Goal: Use online tool/utility: Utilize a website feature to perform a specific function

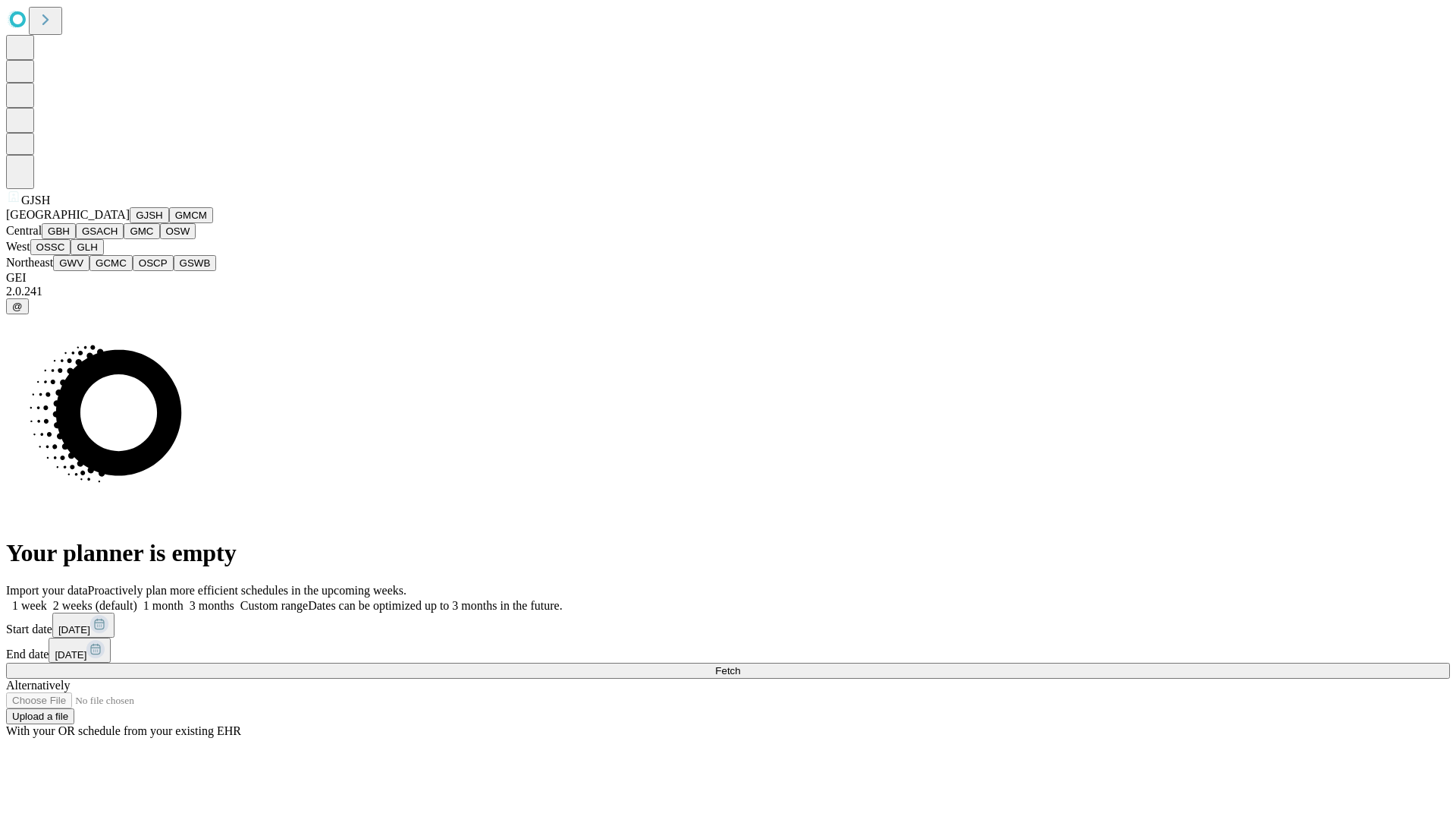
click at [130, 223] on button "GJSH" at bounding box center [150, 215] width 40 height 16
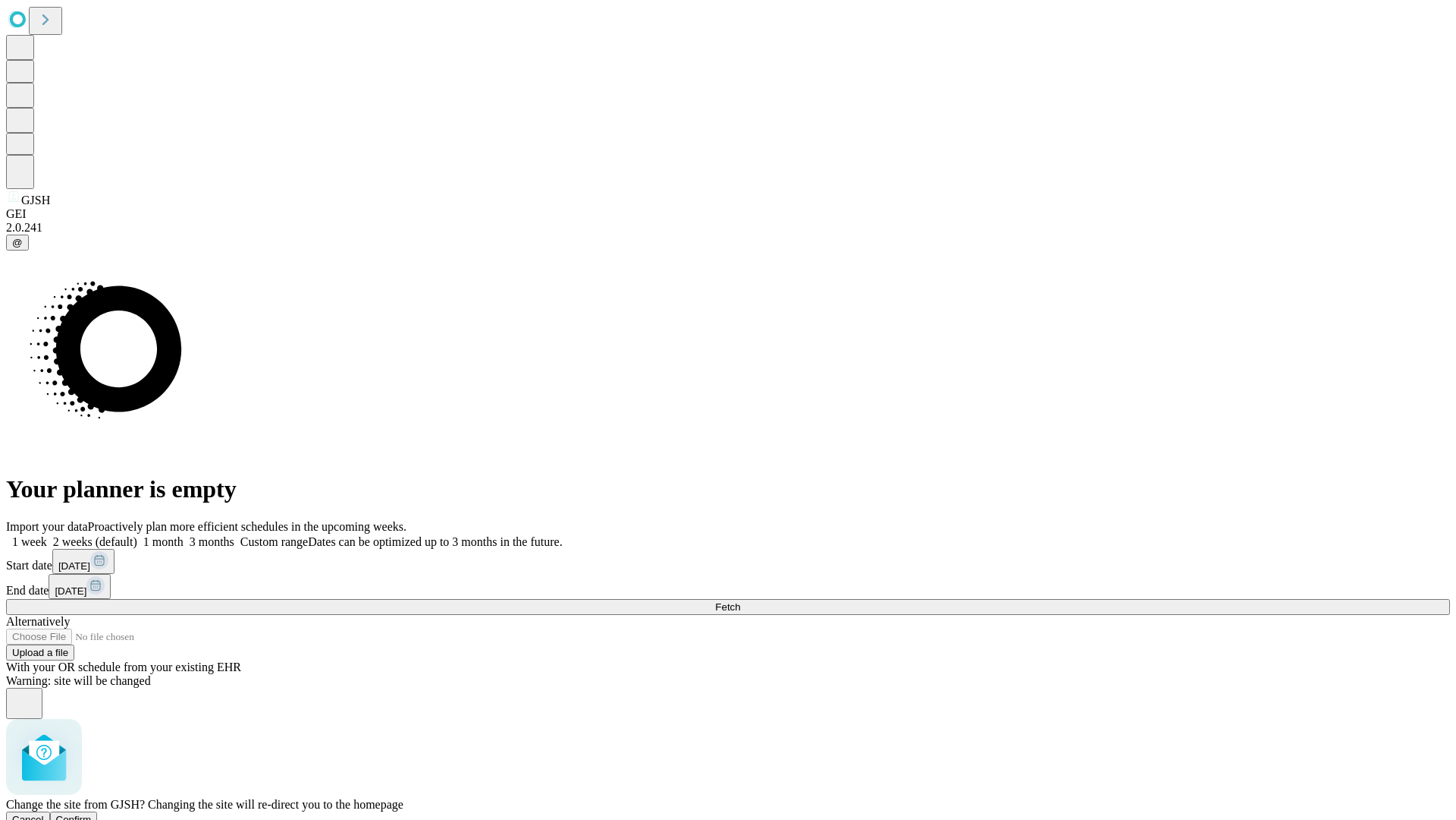
click at [92, 813] on span "Confirm" at bounding box center [74, 819] width 36 height 12
click at [47, 535] on label "1 week" at bounding box center [26, 541] width 41 height 13
click at [740, 601] on span "Fetch" at bounding box center [728, 607] width 25 height 12
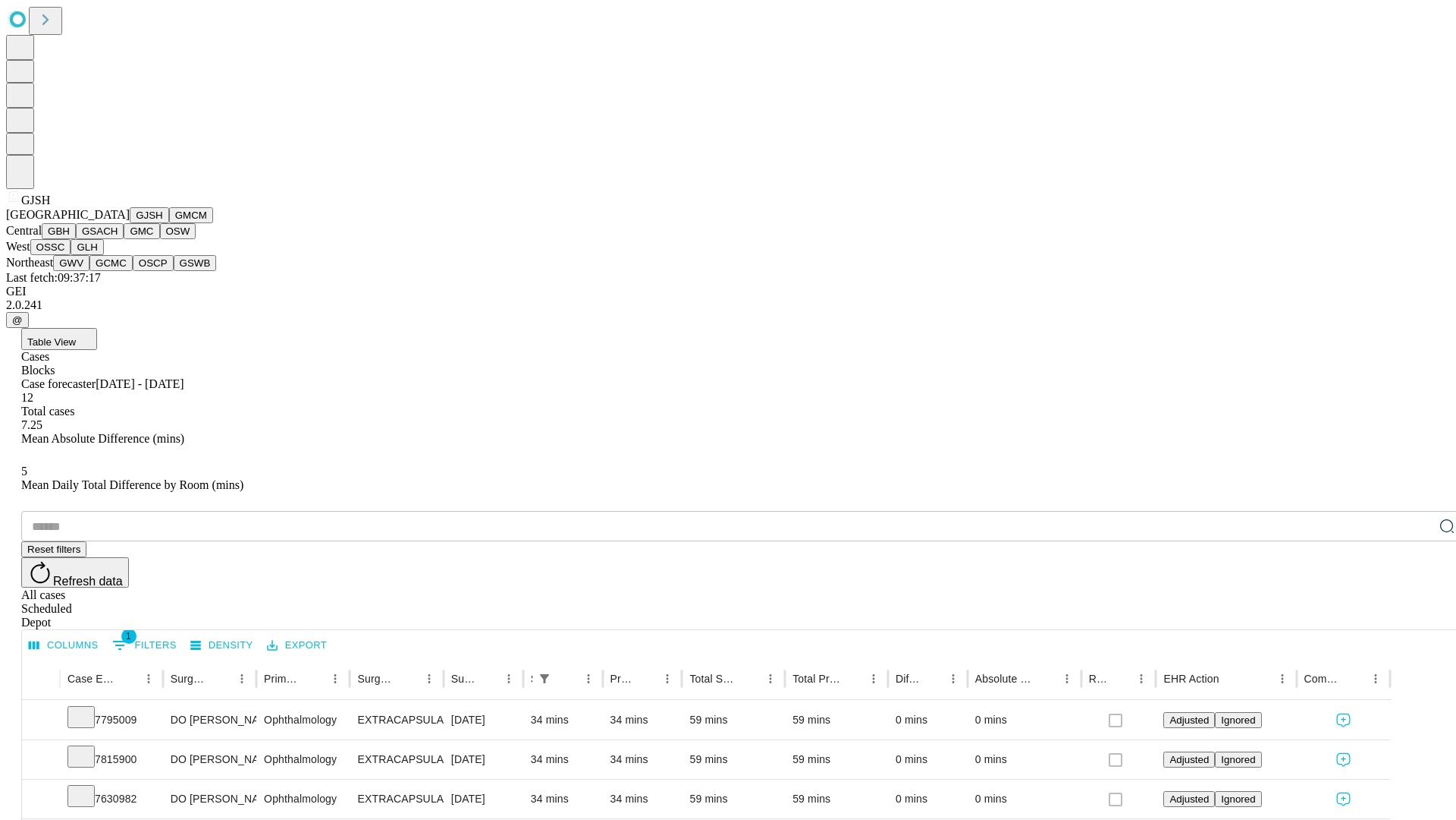
click at [169, 223] on button "GMCM" at bounding box center [191, 215] width 44 height 16
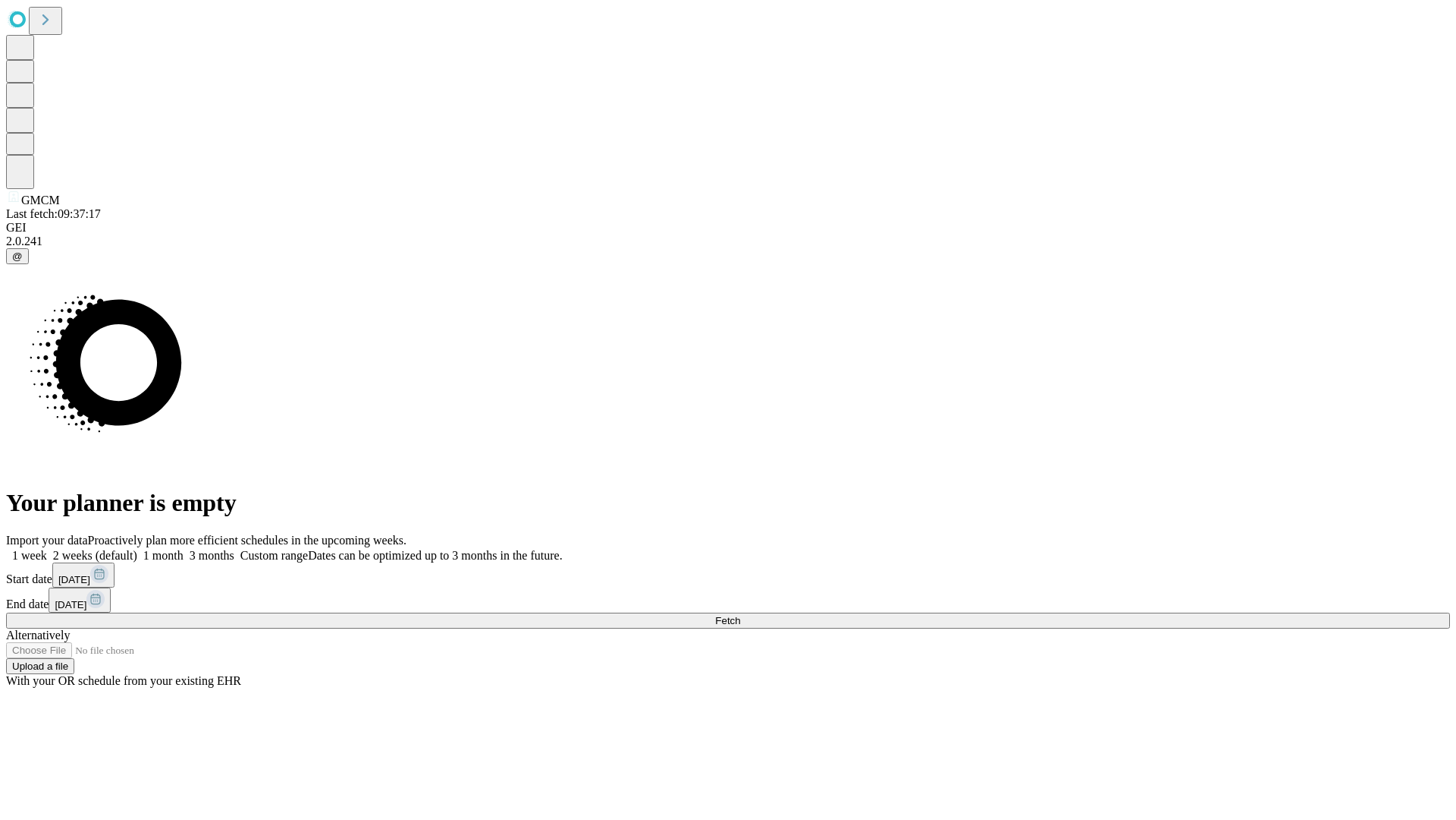
click at [47, 549] on label "1 week" at bounding box center [26, 556] width 41 height 13
click at [740, 614] on span "Fetch" at bounding box center [728, 620] width 25 height 12
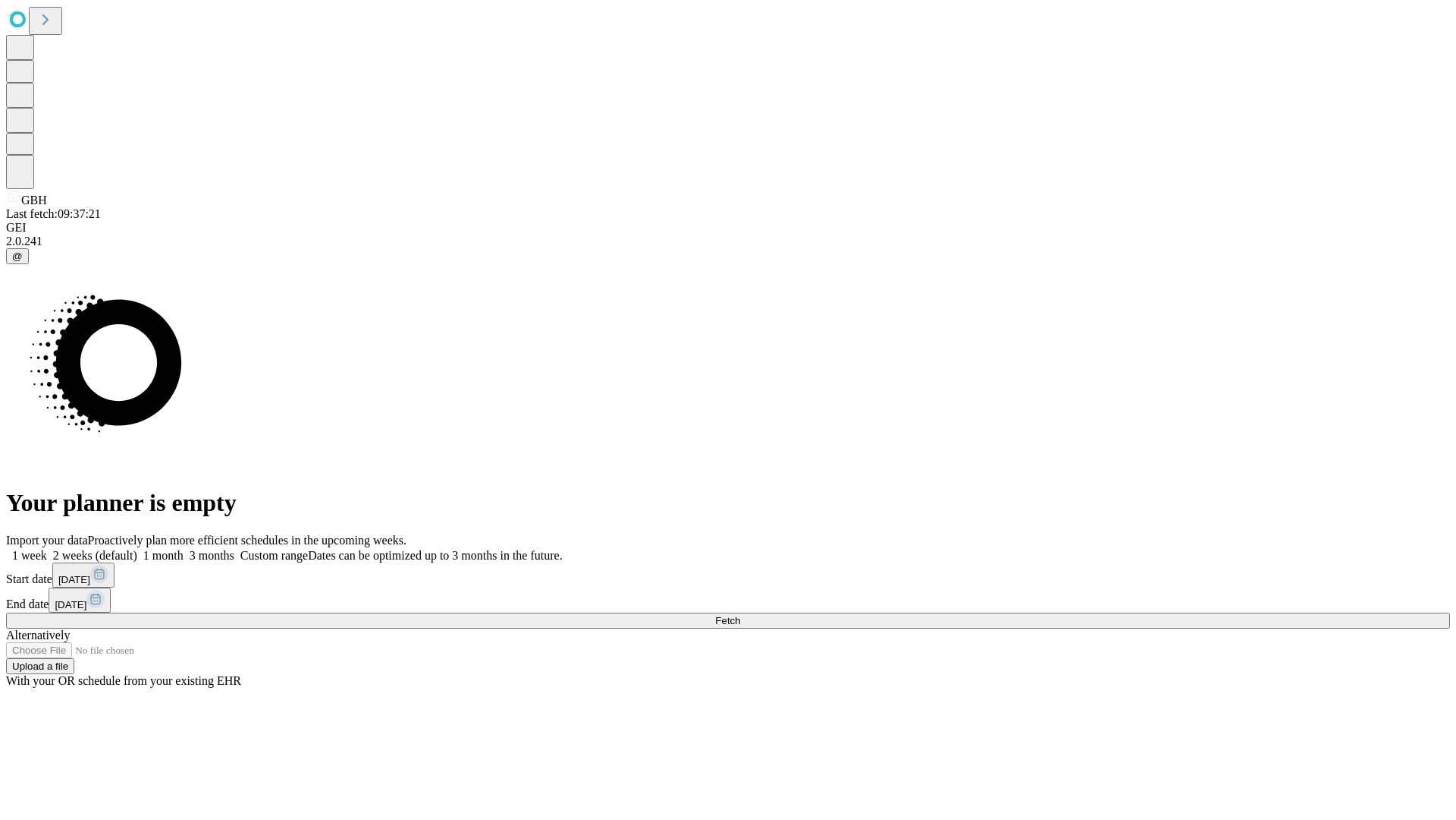
click at [47, 549] on label "1 week" at bounding box center [26, 556] width 41 height 13
click at [740, 614] on span "Fetch" at bounding box center [728, 620] width 25 height 12
click at [47, 549] on label "1 week" at bounding box center [26, 556] width 41 height 13
click at [740, 614] on span "Fetch" at bounding box center [728, 620] width 25 height 12
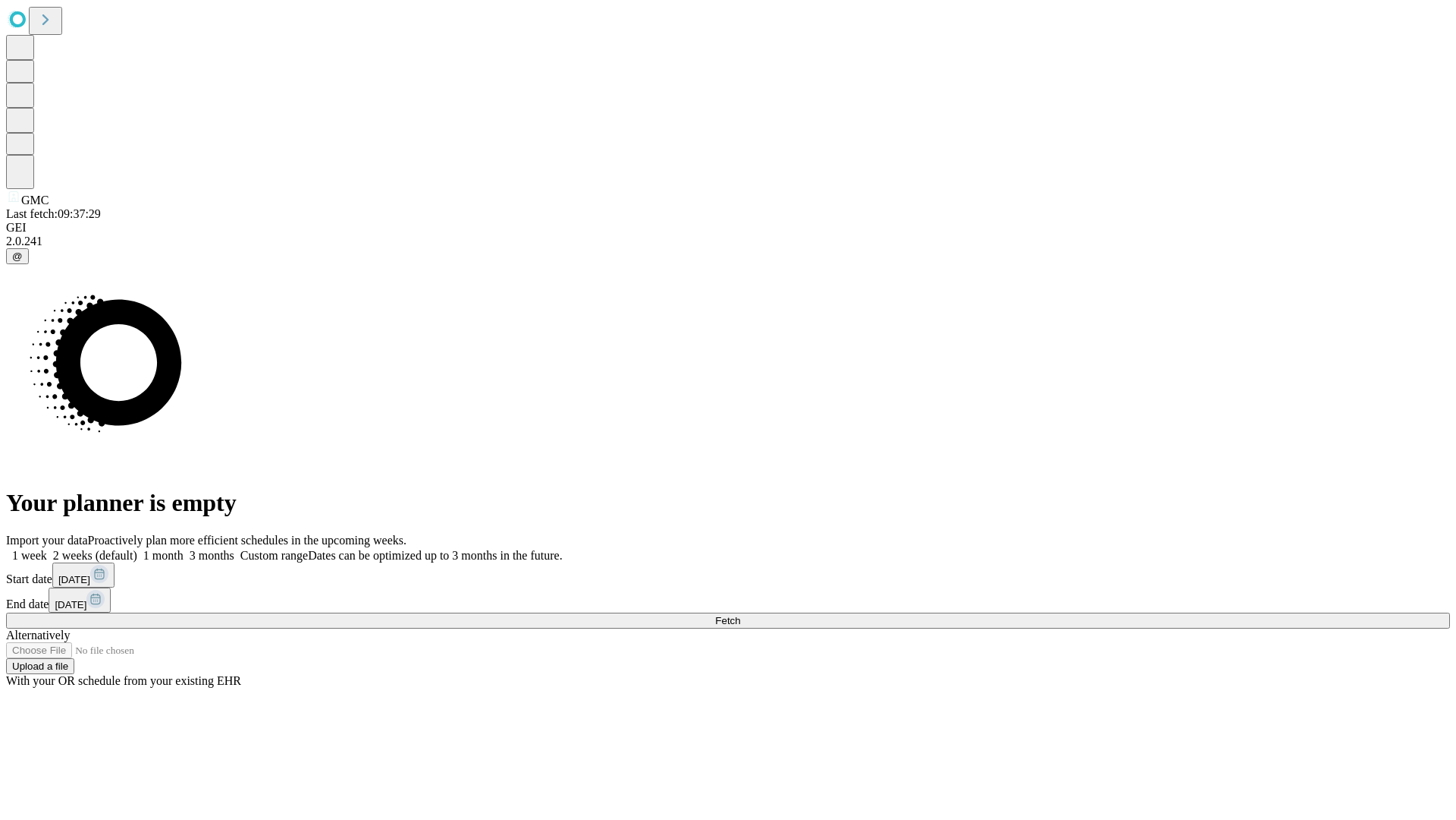
click at [47, 549] on label "1 week" at bounding box center [26, 556] width 41 height 13
click at [740, 614] on span "Fetch" at bounding box center [728, 620] width 25 height 12
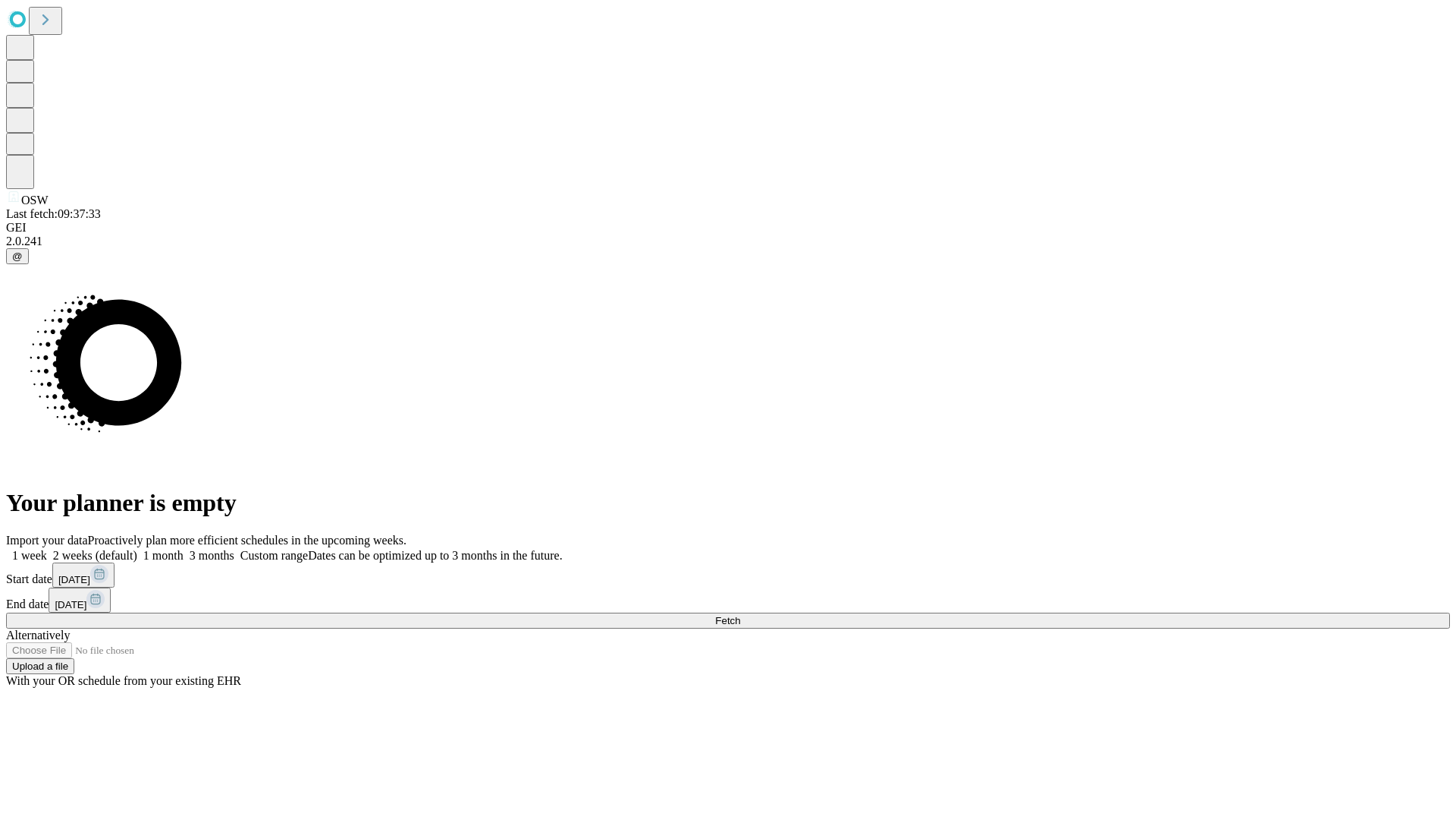
click at [47, 549] on label "1 week" at bounding box center [26, 556] width 41 height 13
click at [740, 614] on span "Fetch" at bounding box center [728, 620] width 25 height 12
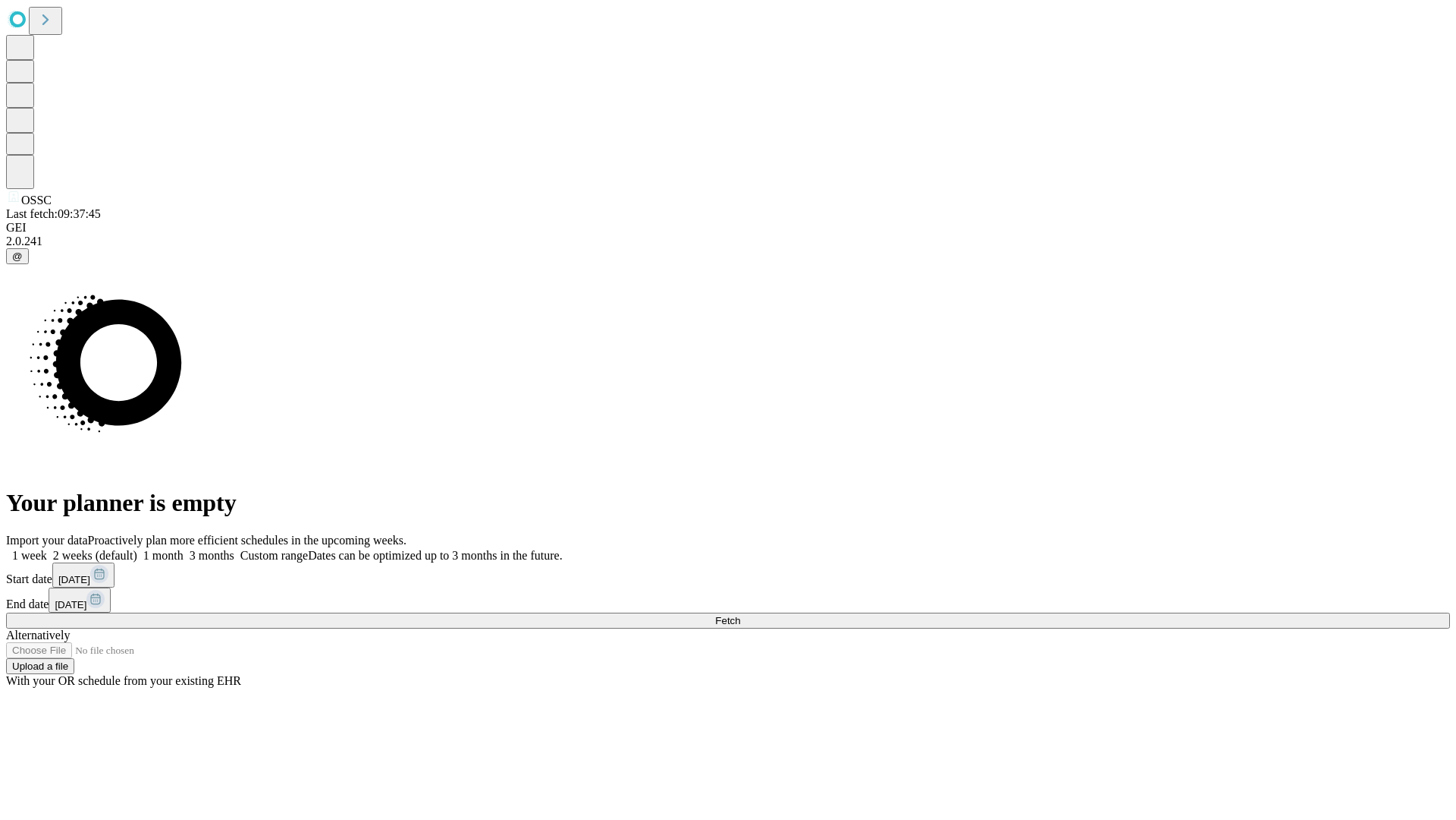
click at [47, 549] on label "1 week" at bounding box center [26, 556] width 41 height 13
click at [740, 614] on span "Fetch" at bounding box center [728, 620] width 25 height 12
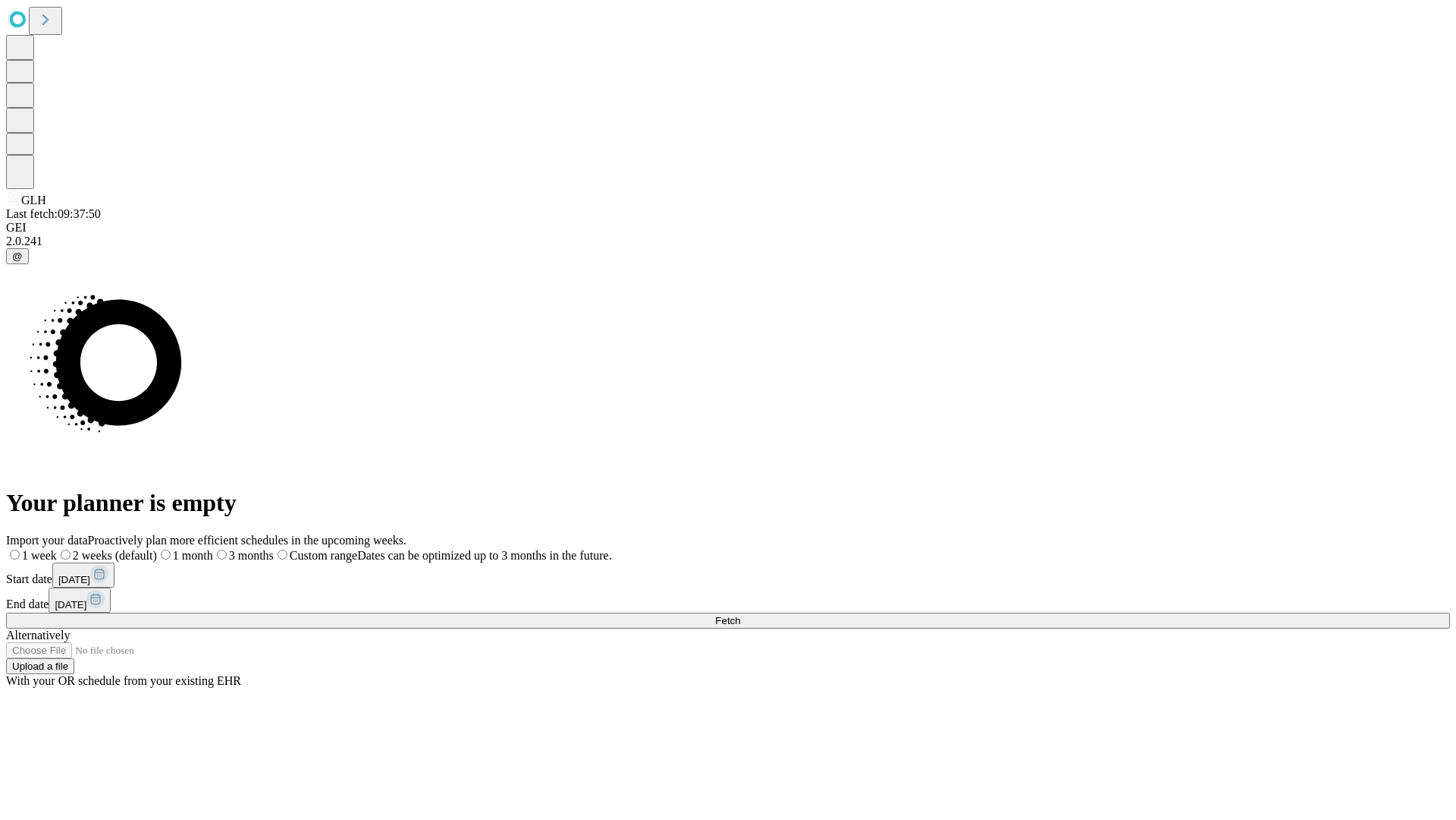
click at [740, 614] on span "Fetch" at bounding box center [728, 620] width 25 height 12
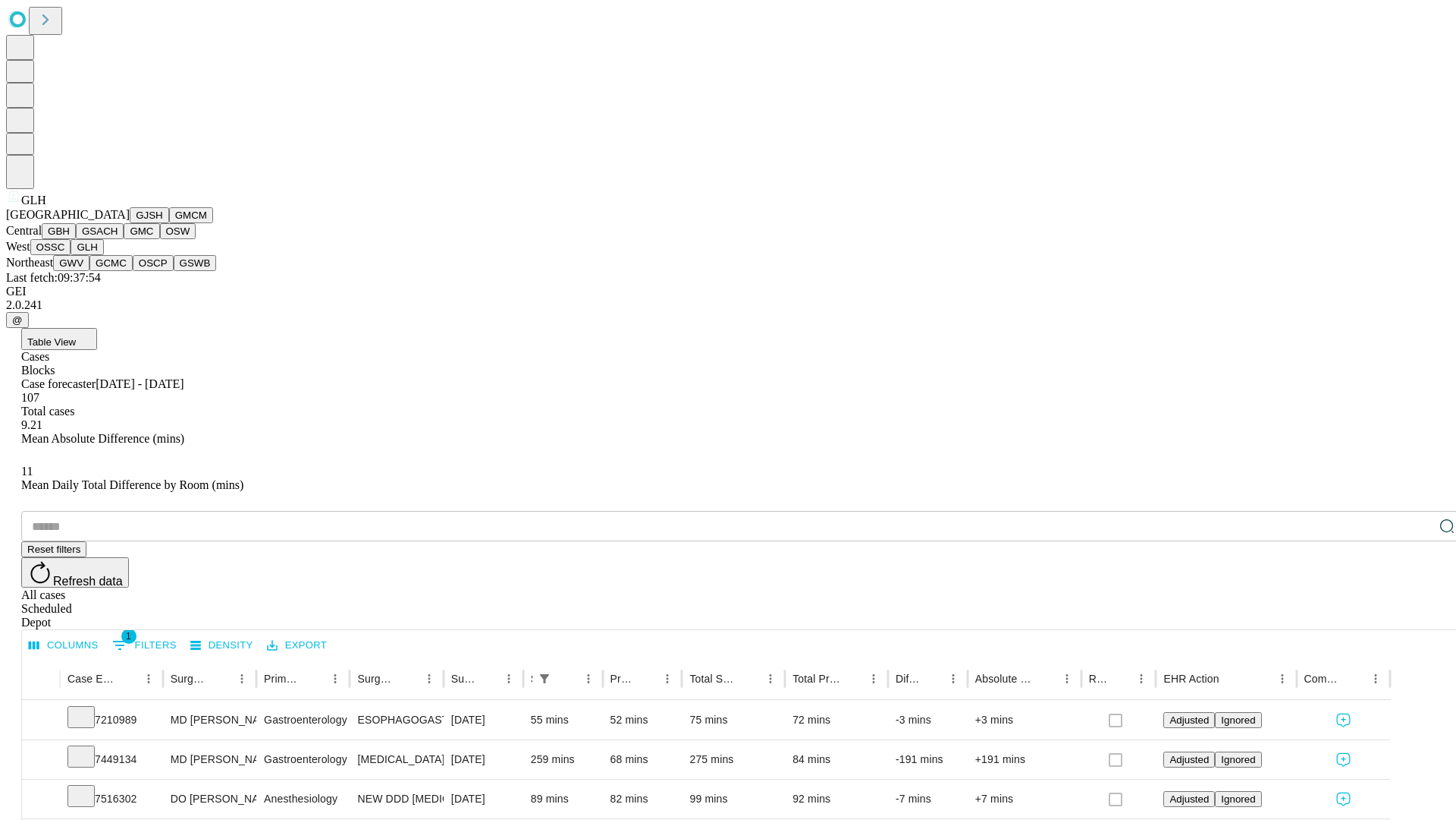
click at [89, 271] on button "GWV" at bounding box center [71, 263] width 36 height 16
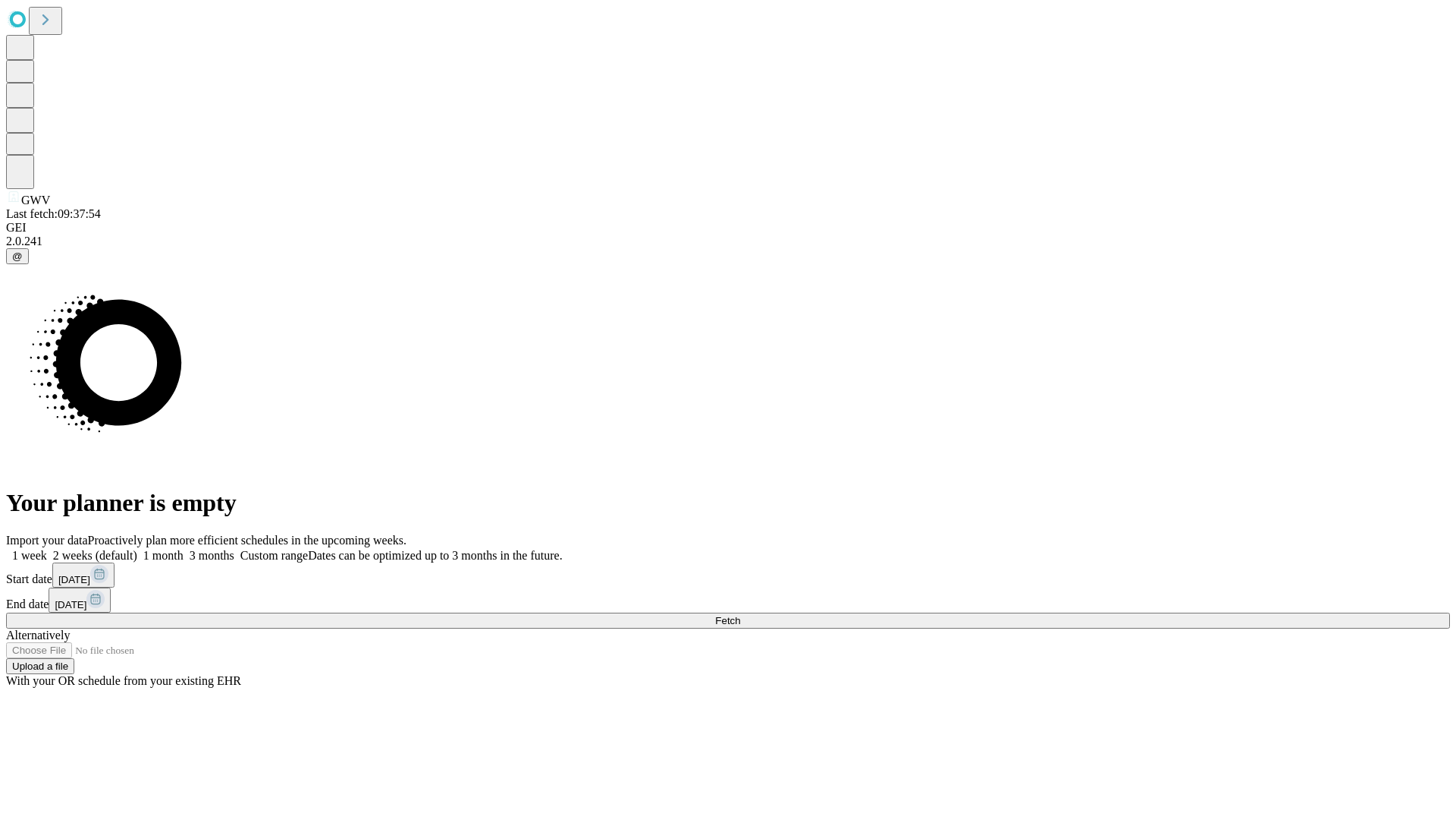
click at [740, 614] on span "Fetch" at bounding box center [728, 620] width 25 height 12
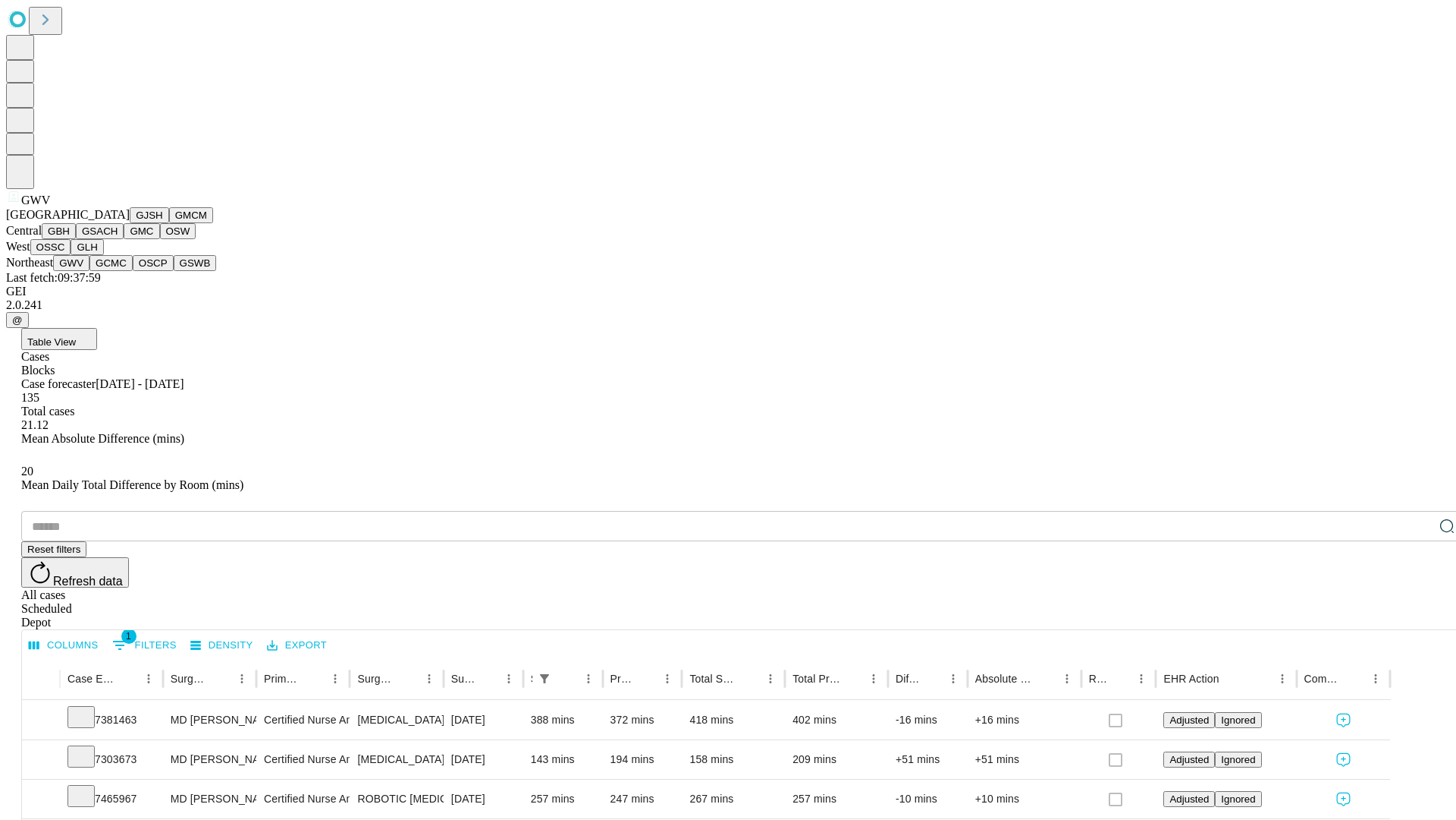
click at [118, 271] on button "GCMC" at bounding box center [111, 263] width 43 height 16
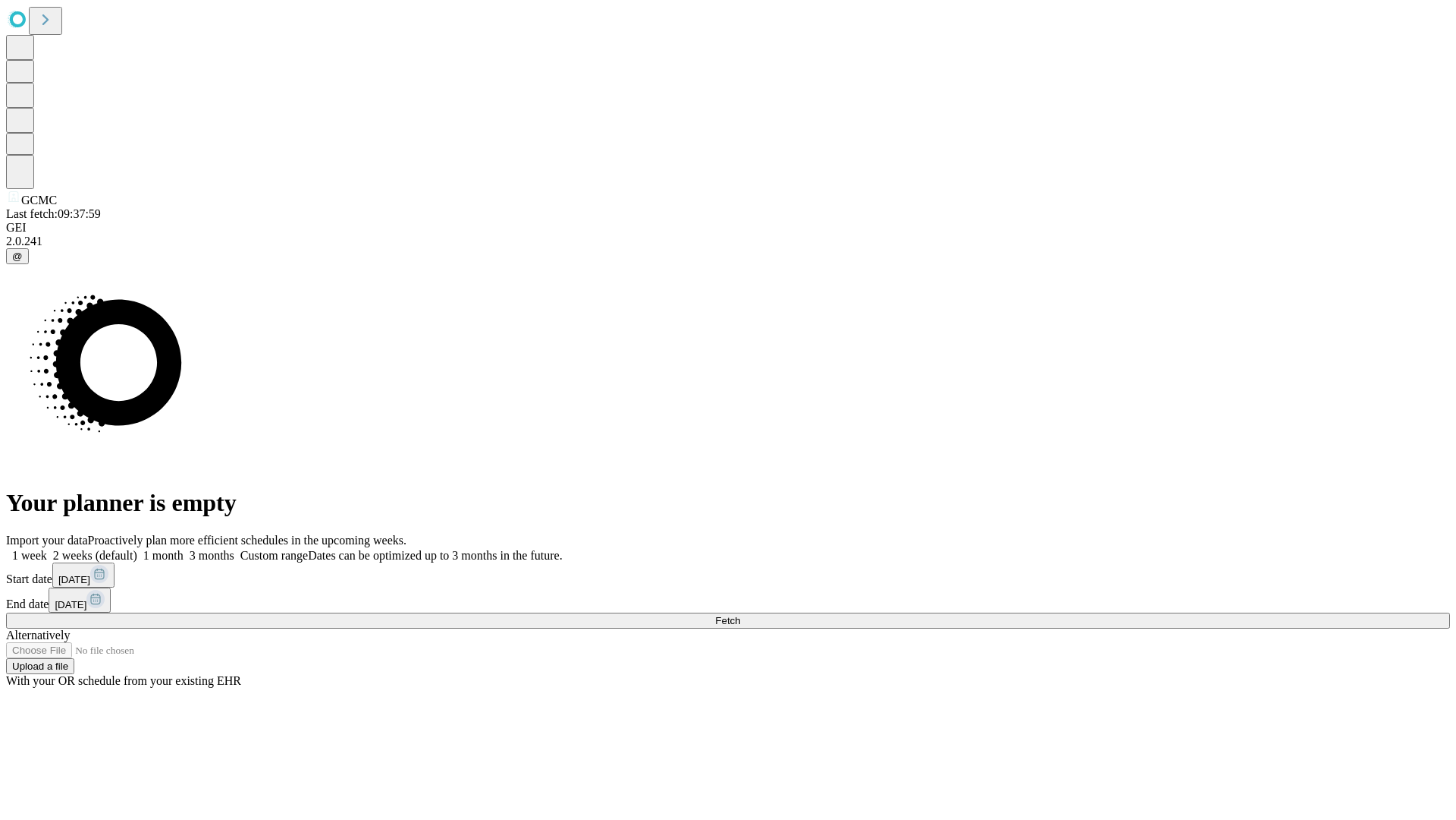
click at [47, 549] on label "1 week" at bounding box center [26, 556] width 41 height 13
click at [740, 614] on span "Fetch" at bounding box center [728, 620] width 25 height 12
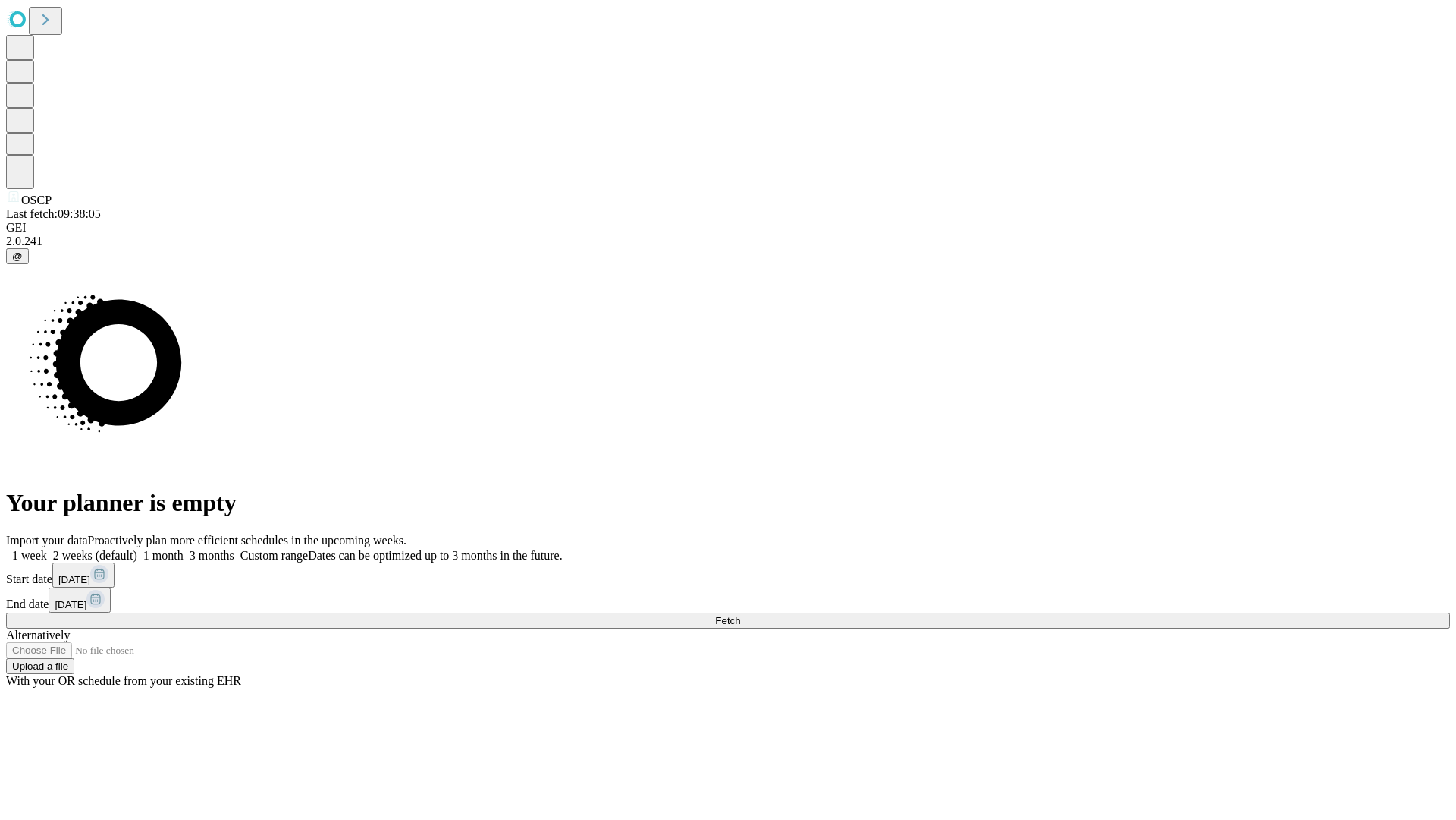
click at [47, 549] on label "1 week" at bounding box center [26, 556] width 41 height 13
click at [740, 614] on span "Fetch" at bounding box center [728, 620] width 25 height 12
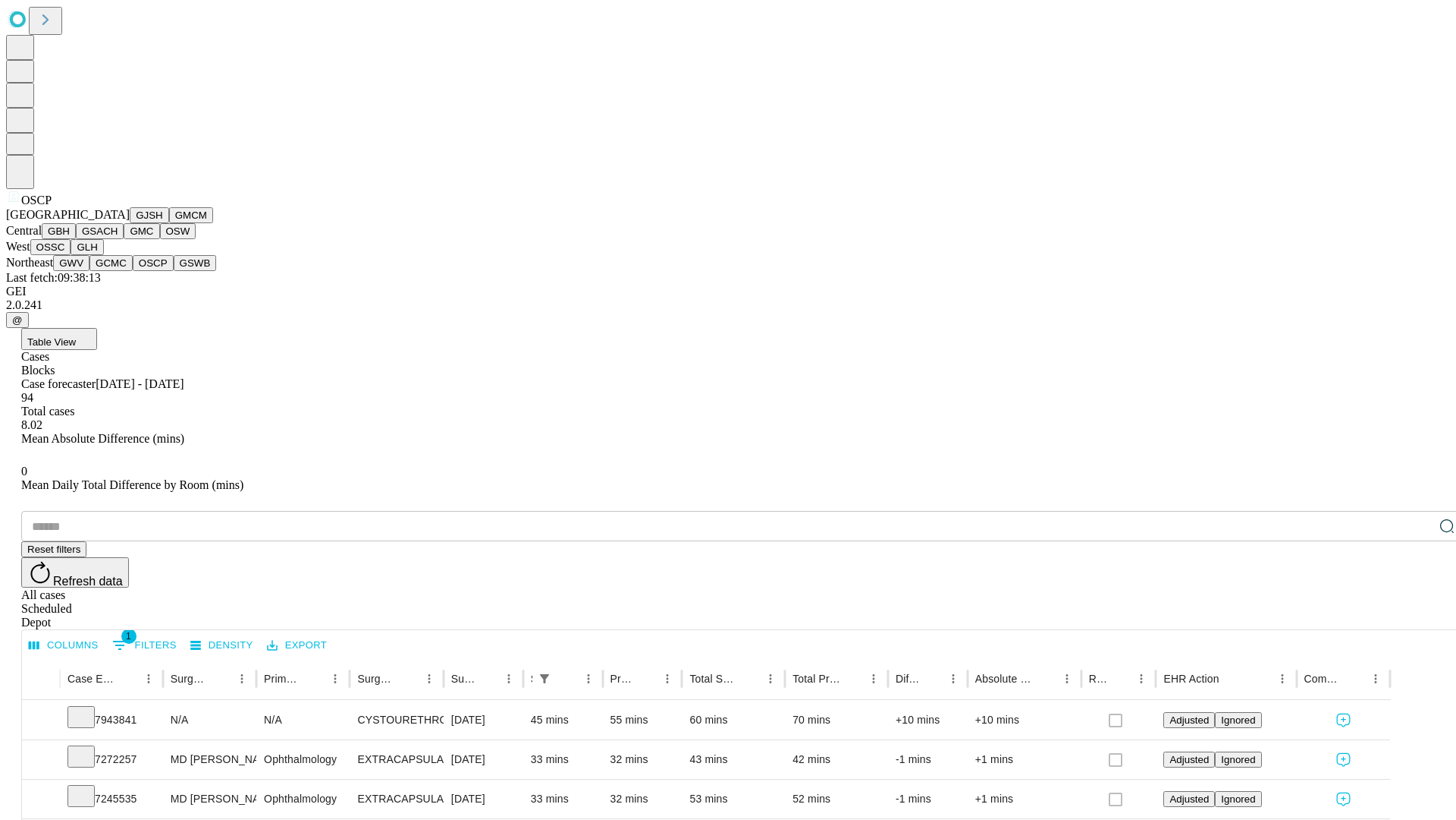
click at [174, 271] on button "GSWB" at bounding box center [196, 263] width 43 height 16
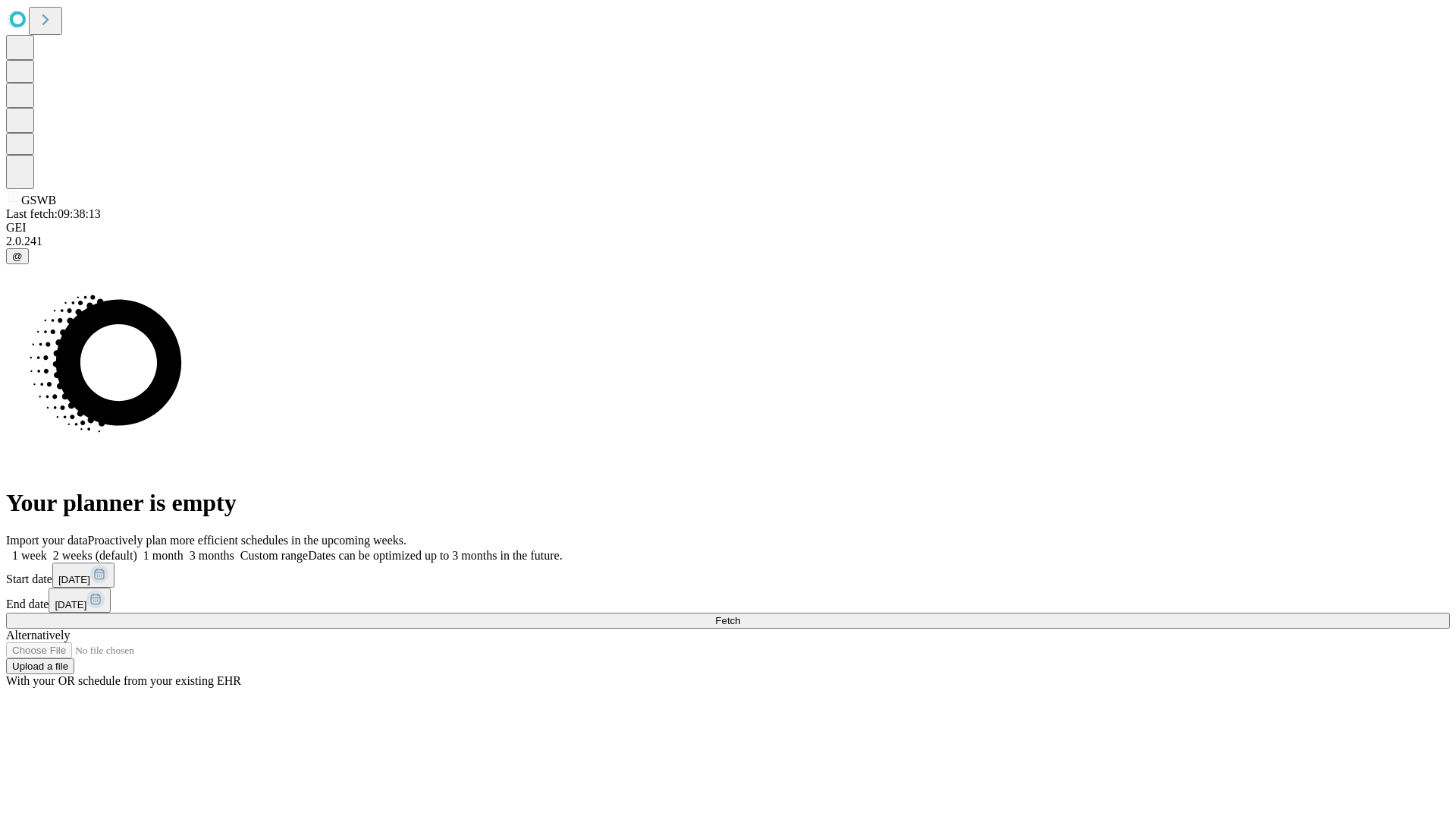
click at [740, 614] on span "Fetch" at bounding box center [728, 620] width 25 height 12
